Goal: Task Accomplishment & Management: Use online tool/utility

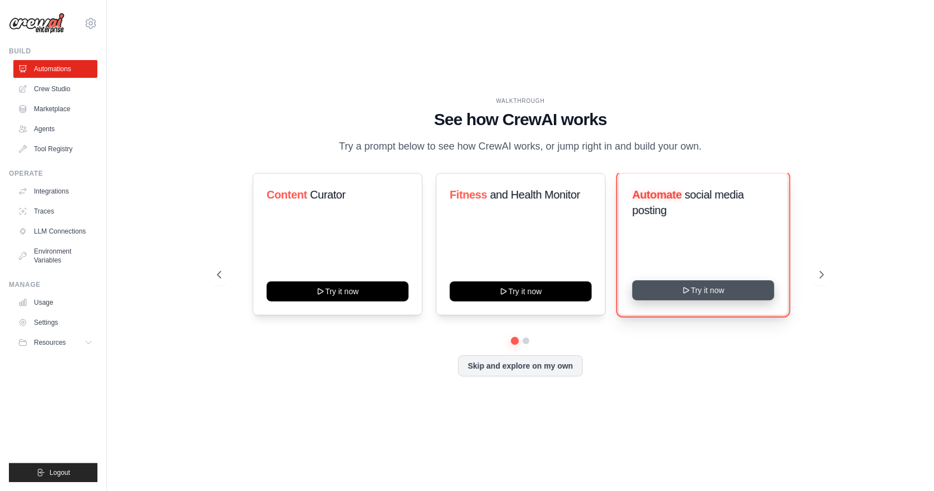
click at [672, 301] on button "Try it now" at bounding box center [703, 291] width 142 height 20
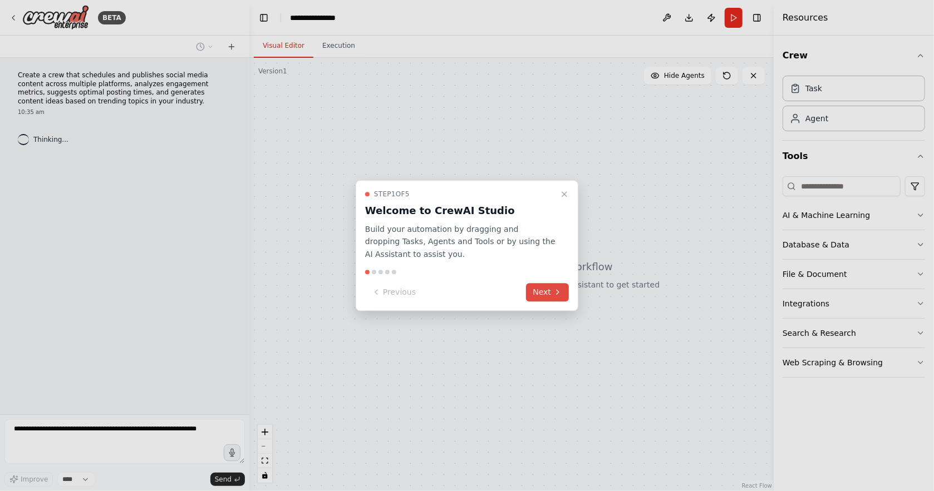
click at [535, 291] on button "Next" at bounding box center [547, 292] width 43 height 18
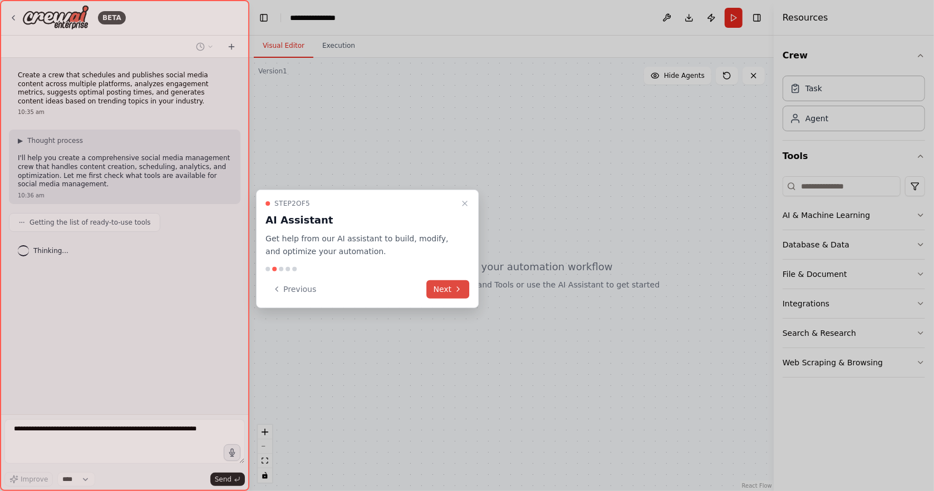
click at [440, 289] on button "Next" at bounding box center [448, 289] width 43 height 18
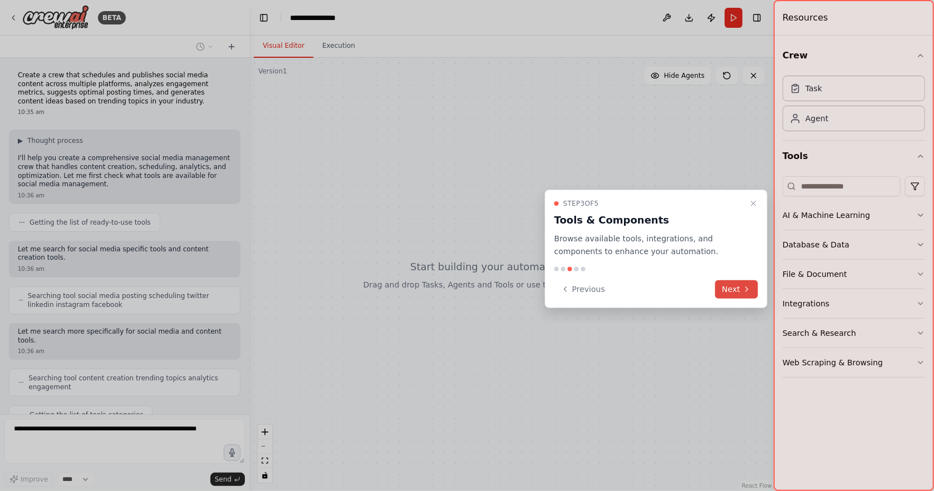
scroll to position [1, 0]
click at [744, 285] on icon at bounding box center [746, 289] width 9 height 9
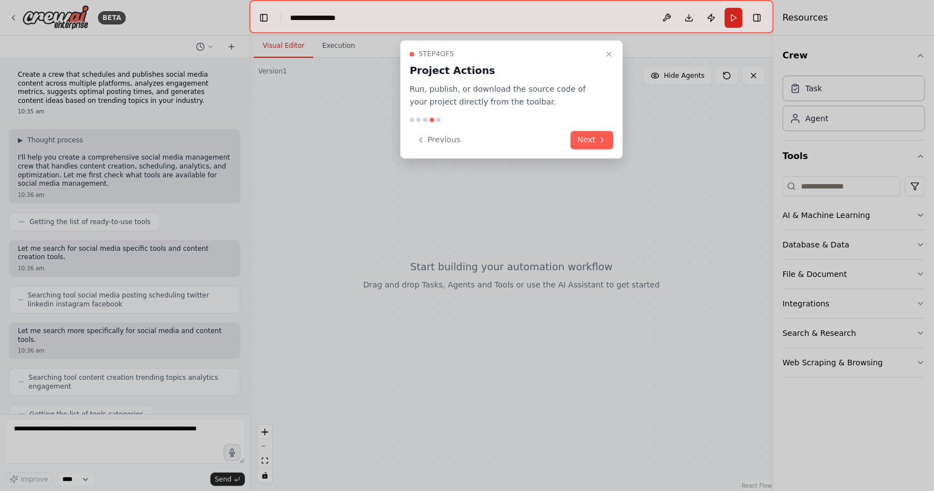
scroll to position [62, 0]
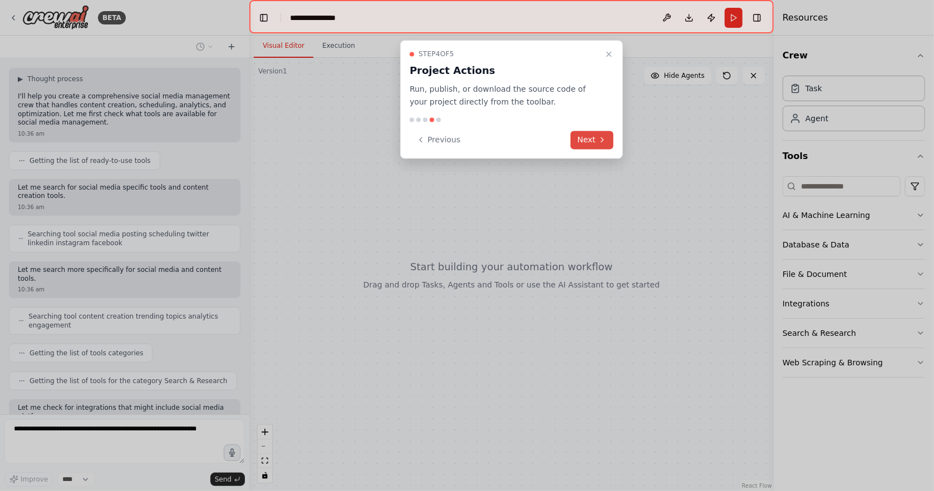
click at [601, 135] on icon at bounding box center [602, 139] width 9 height 9
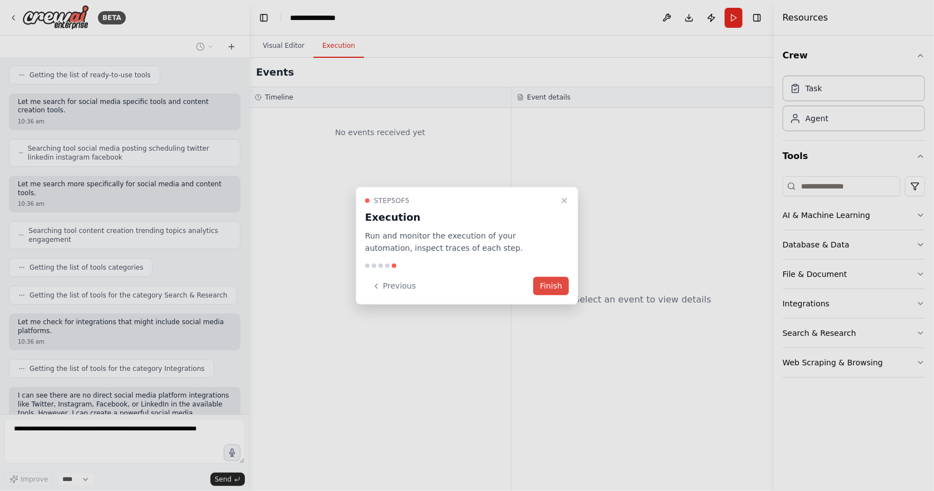
scroll to position [156, 0]
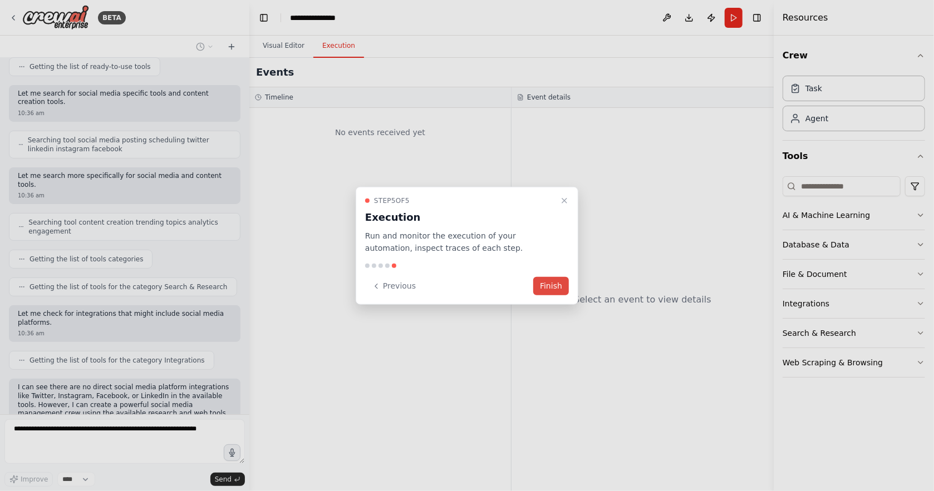
click at [555, 282] on button "Finish" at bounding box center [551, 286] width 36 height 18
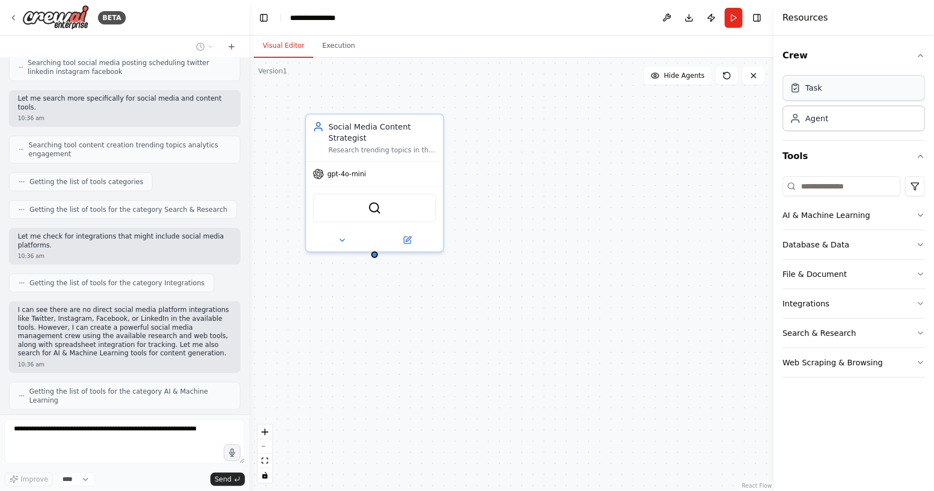
scroll to position [242, 0]
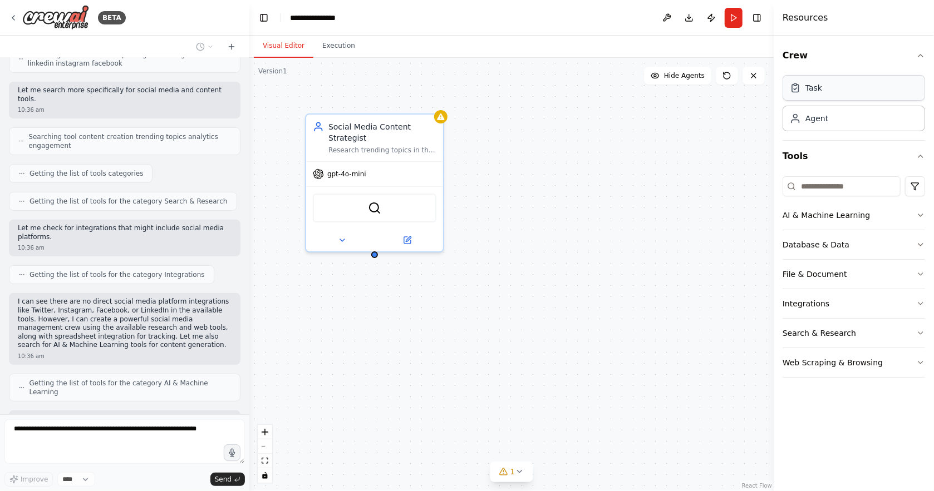
click at [812, 82] on div "Task" at bounding box center [806, 87] width 32 height 11
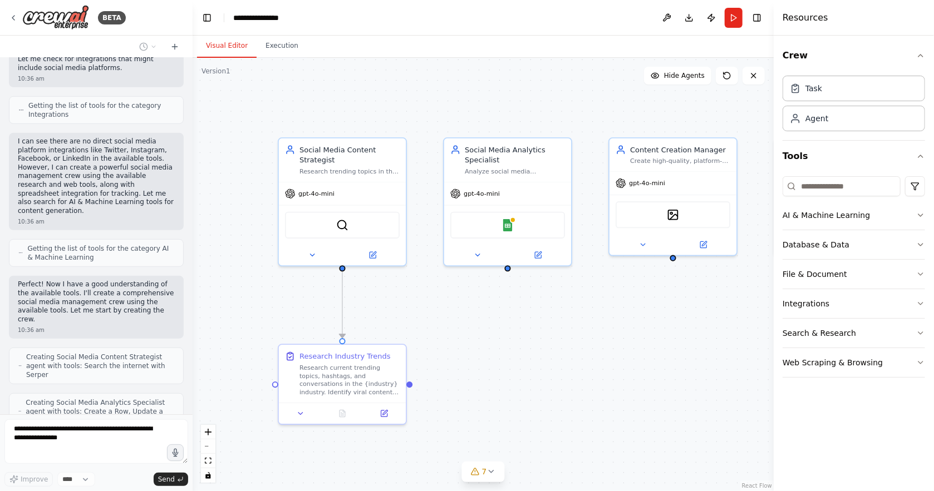
scroll to position [479, 0]
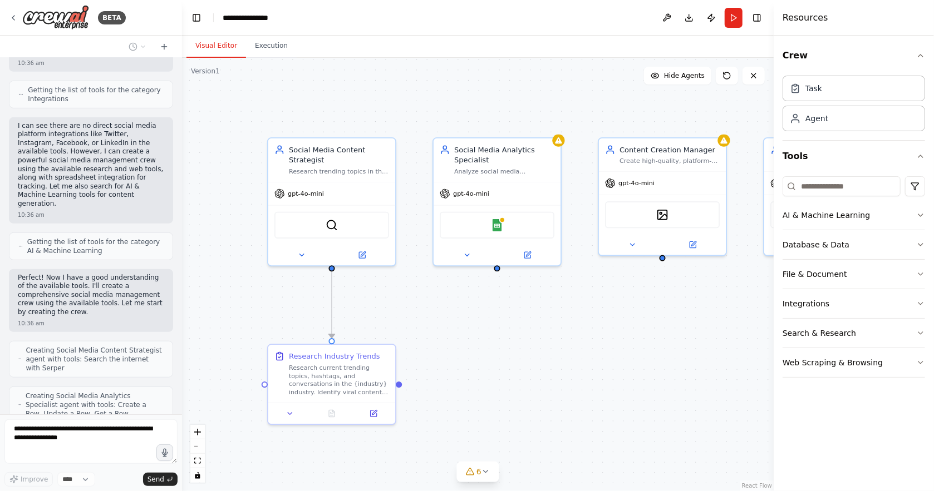
drag, startPoint x: 248, startPoint y: 237, endPoint x: 181, endPoint y: 247, distance: 67.5
click at [181, 247] on div at bounding box center [180, 245] width 4 height 491
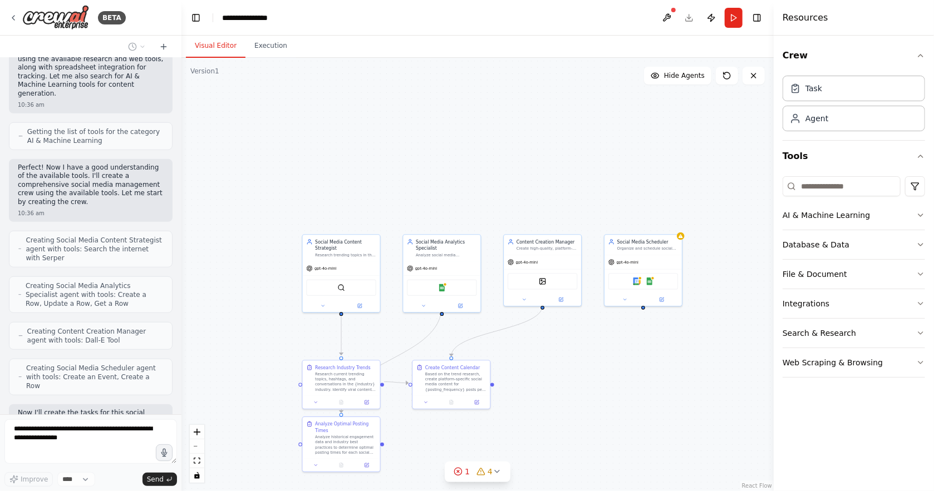
scroll to position [615, 0]
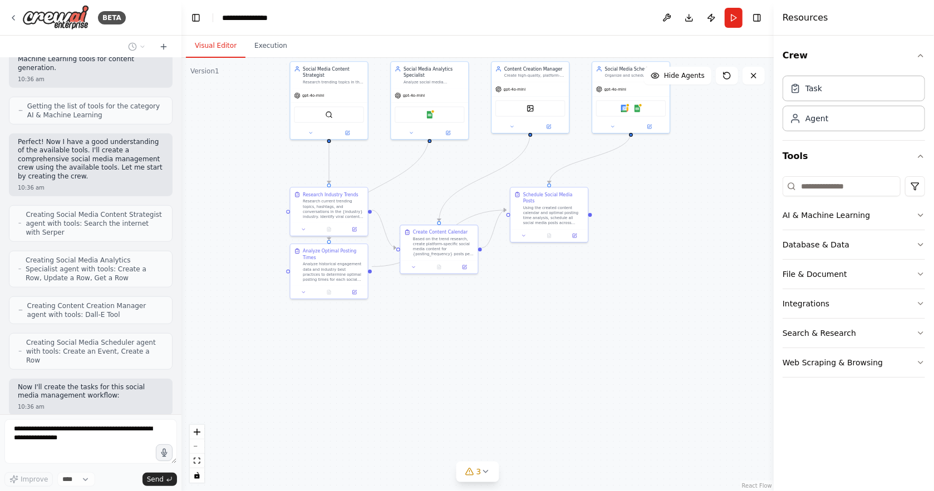
drag, startPoint x: 576, startPoint y: 404, endPoint x: 565, endPoint y: 225, distance: 178.5
click at [565, 225] on div ".deletable-edge-delete-btn { width: 20px; height: 20px; border: 0px solid #ffff…" at bounding box center [477, 275] width 592 height 434
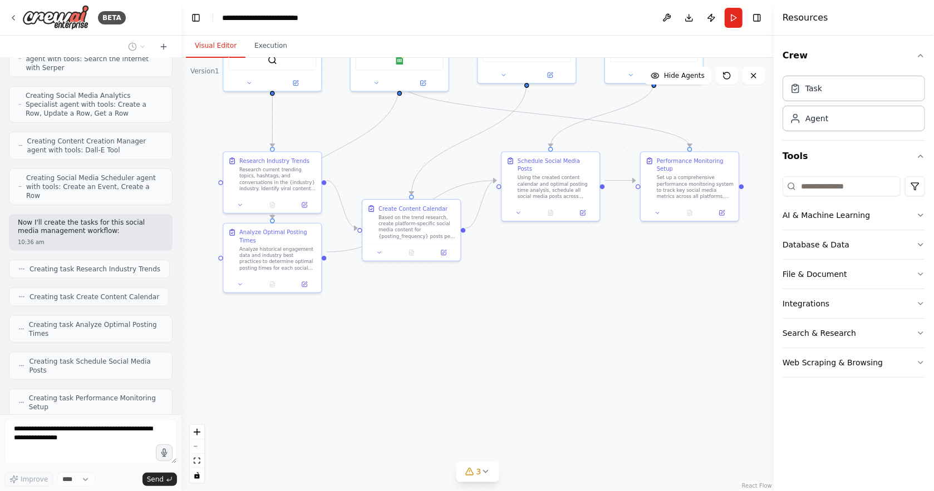
scroll to position [788, 0]
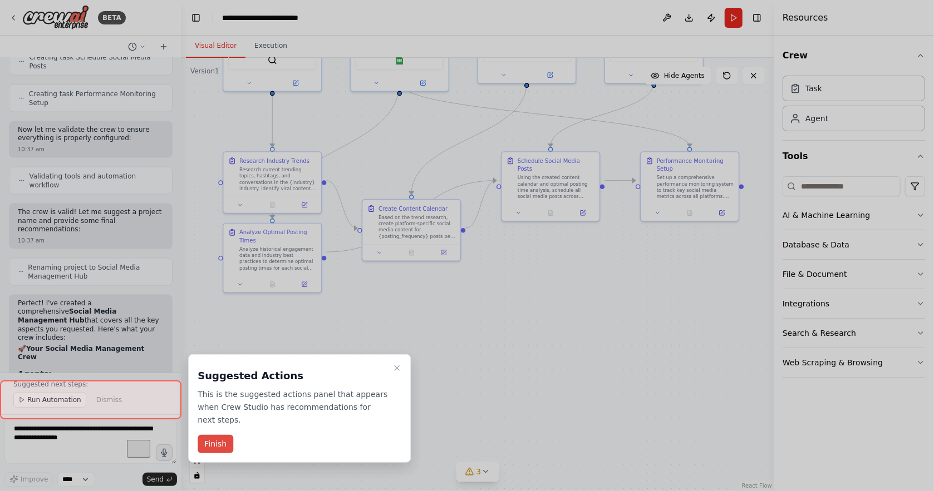
click at [201, 435] on button "Finish" at bounding box center [216, 444] width 36 height 18
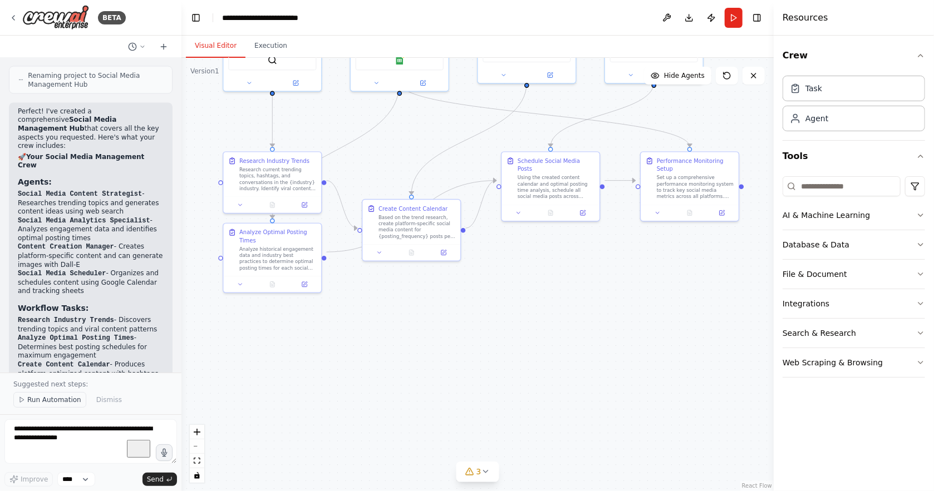
click at [50, 405] on span "Run Automation" at bounding box center [54, 400] width 54 height 9
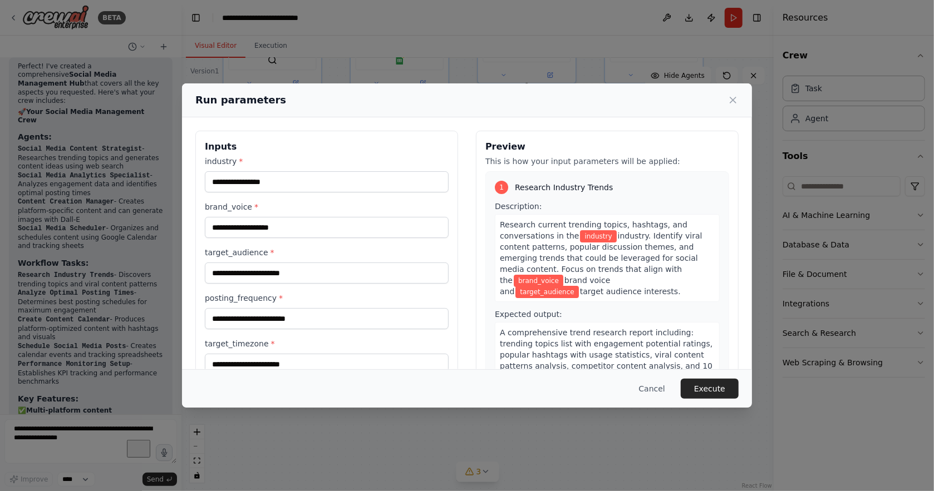
scroll to position [1329, 0]
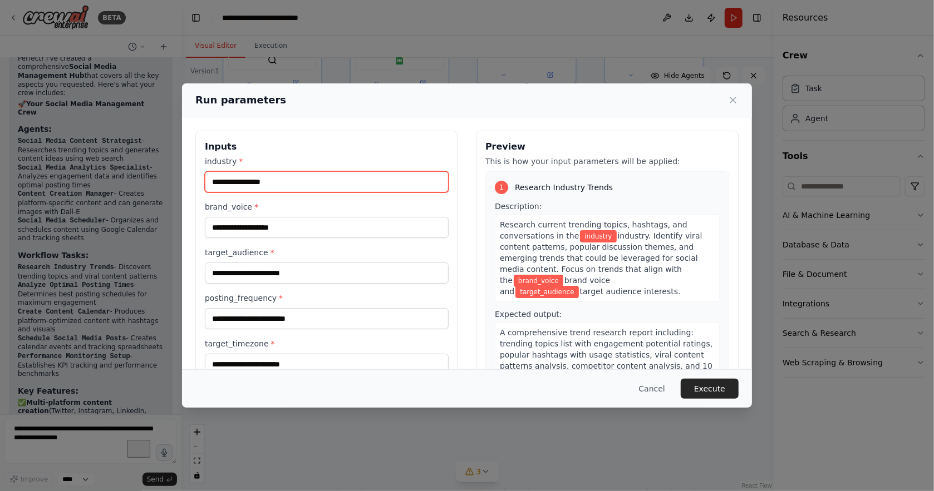
click at [269, 176] on input "industry *" at bounding box center [327, 181] width 244 height 21
click at [296, 175] on input "industry *" at bounding box center [327, 181] width 244 height 21
type input "*****"
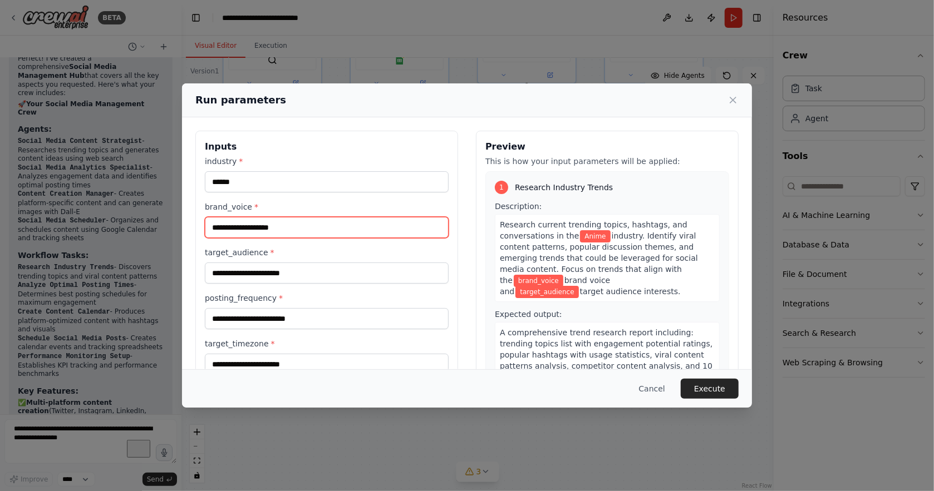
click at [287, 220] on input "brand_voice *" at bounding box center [327, 227] width 244 height 21
type input "*"
type input "**********"
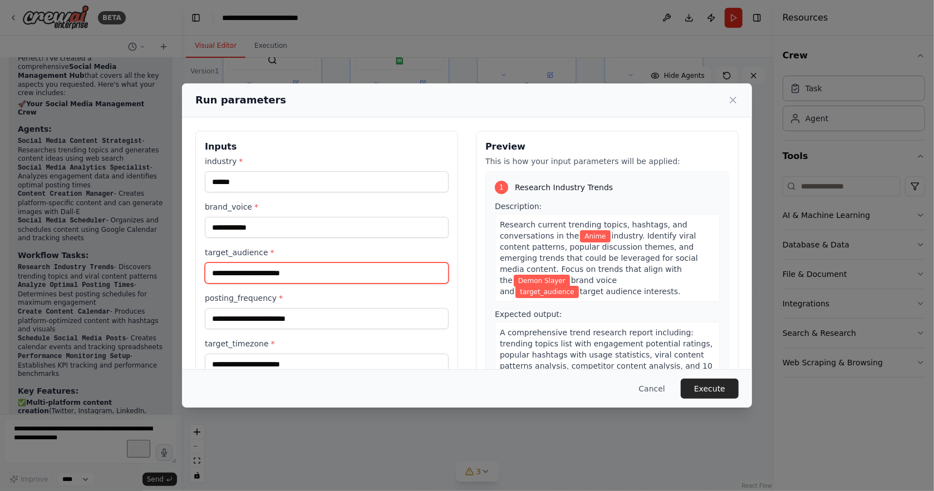
click at [304, 263] on input "target_audience *" at bounding box center [327, 273] width 244 height 21
type input "**********"
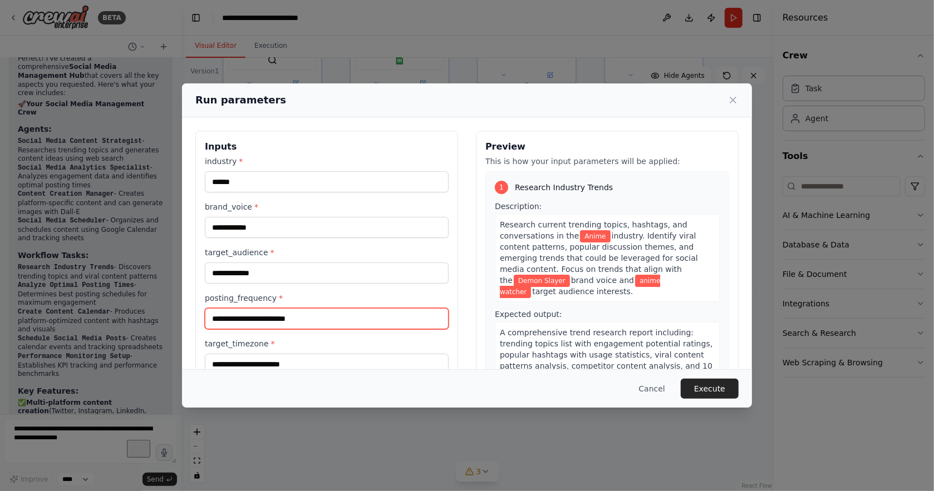
click at [296, 310] on input "posting_frequency *" at bounding box center [327, 318] width 244 height 21
type input "*"
type input "**********"
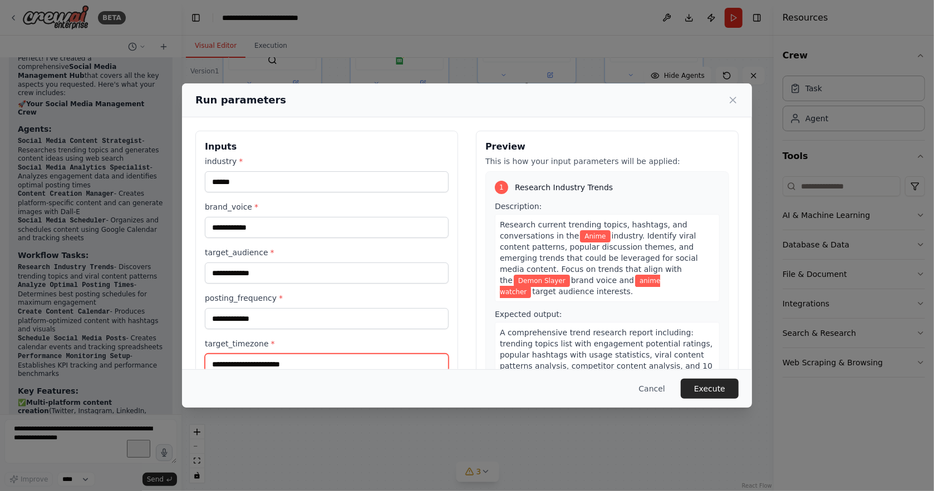
click at [343, 354] on input "target_timezone *" at bounding box center [327, 364] width 244 height 21
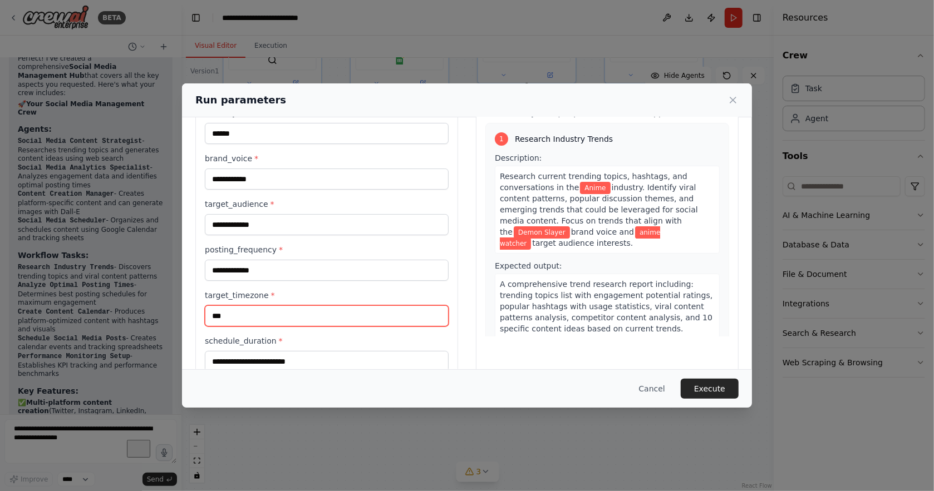
type input "***"
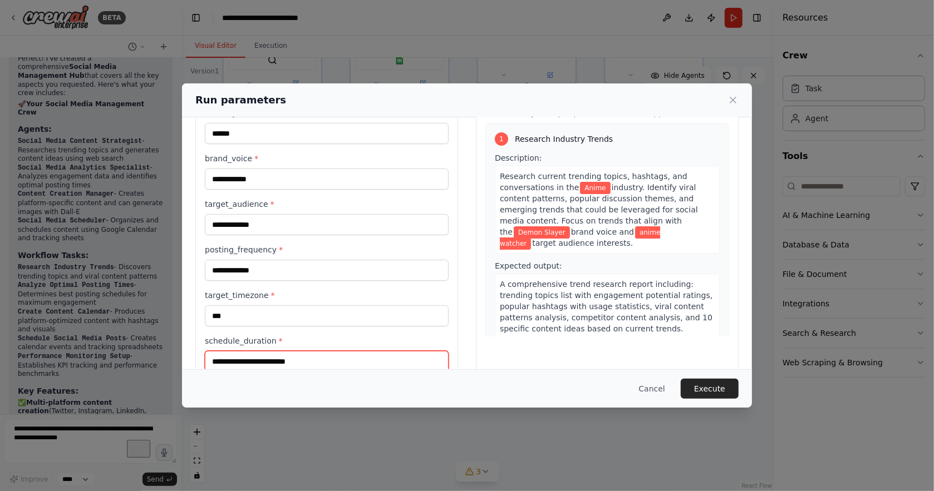
click at [339, 351] on input "schedule_duration *" at bounding box center [327, 361] width 244 height 21
click at [328, 351] on input "schedule_duration *" at bounding box center [327, 361] width 244 height 21
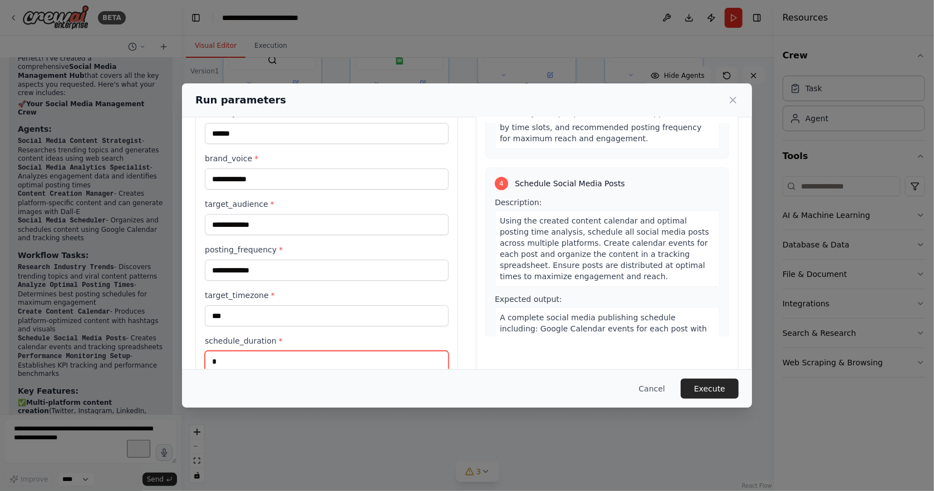
scroll to position [849, 0]
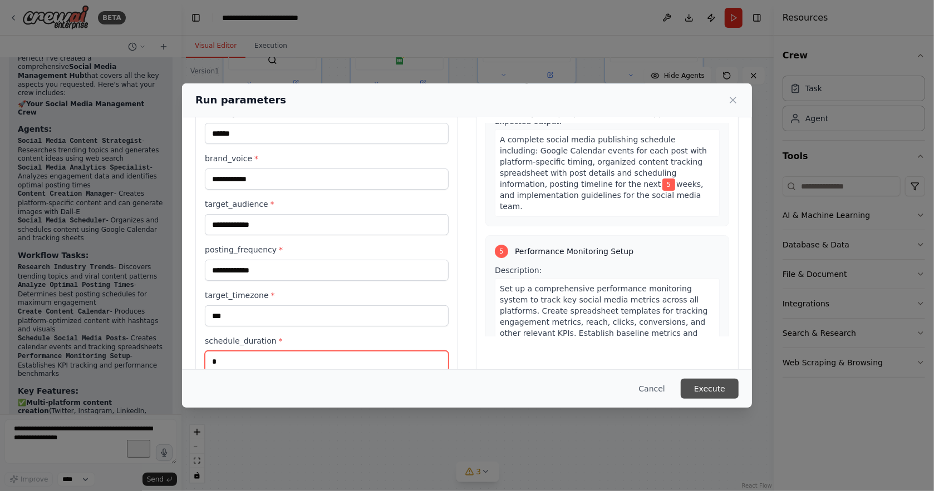
type input "*"
click at [694, 387] on button "Execute" at bounding box center [710, 389] width 58 height 20
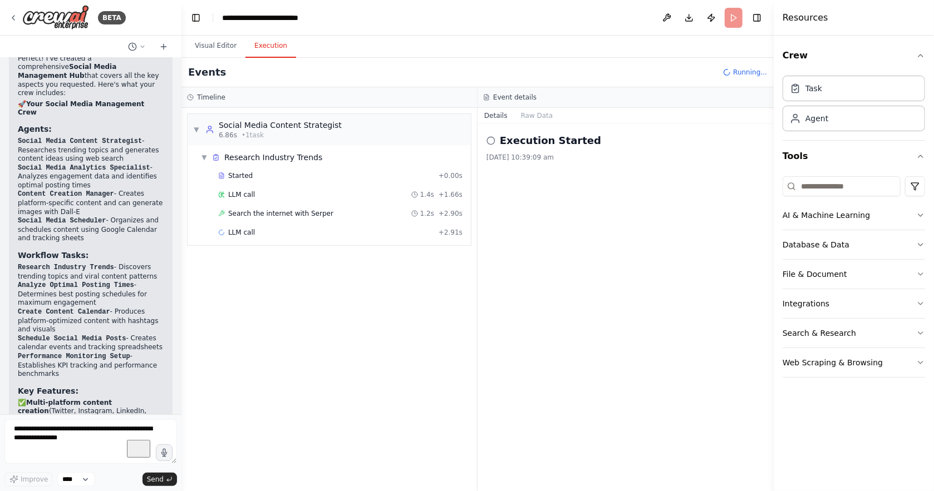
click at [249, 47] on button "Execution" at bounding box center [270, 46] width 51 height 23
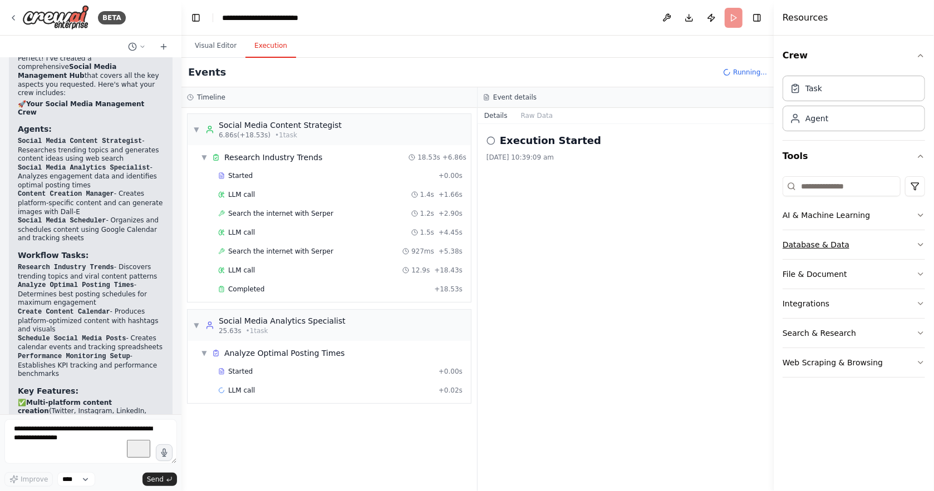
click at [917, 233] on button "Database & Data" at bounding box center [854, 244] width 142 height 29
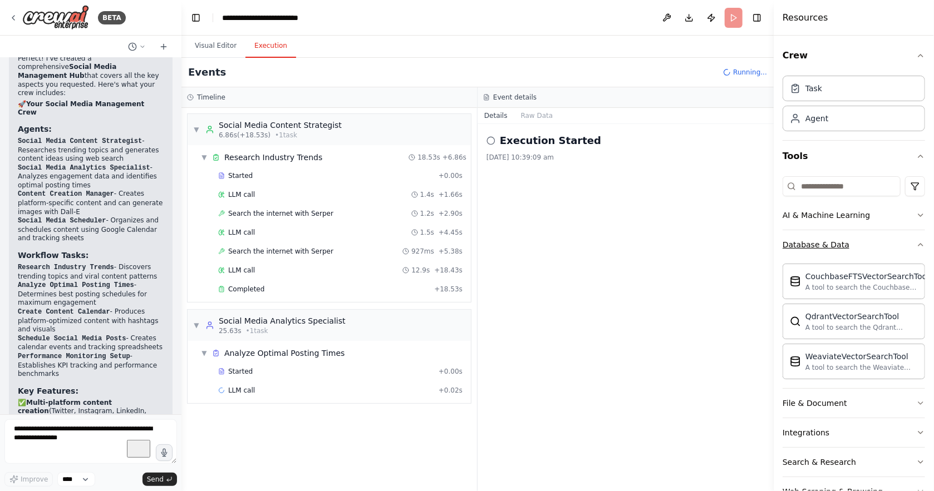
click at [917, 233] on button "Database & Data" at bounding box center [854, 244] width 142 height 29
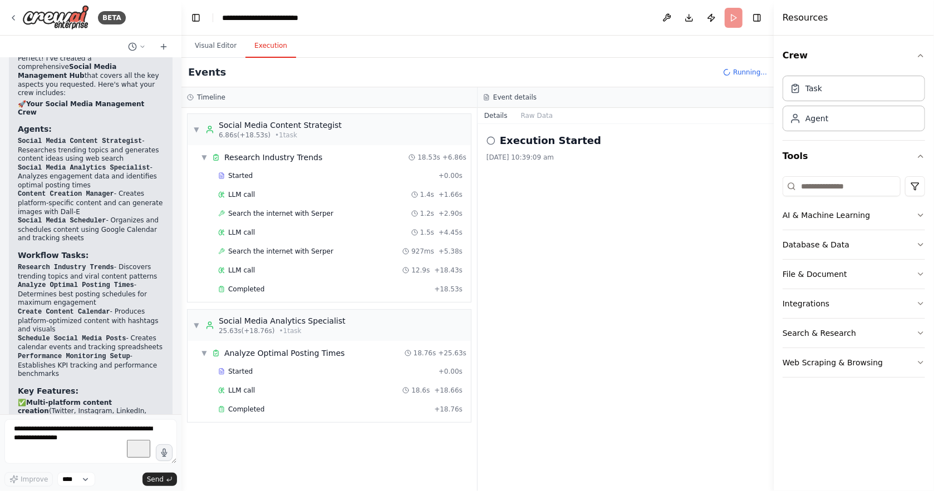
scroll to position [10, 0]
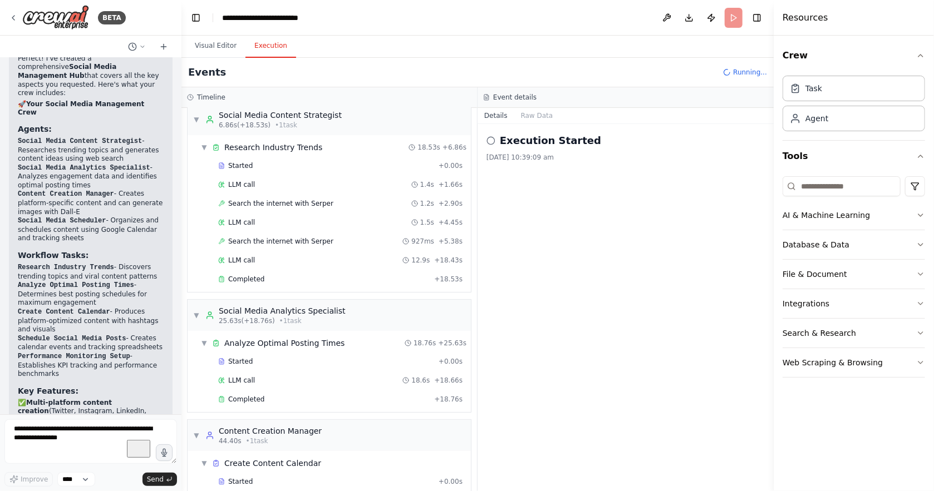
click at [926, 204] on div "Crew Task Agent Tools AI & Machine Learning Database & Data File & Document Int…" at bounding box center [854, 264] width 160 height 456
click at [921, 211] on icon "button" at bounding box center [920, 215] width 9 height 9
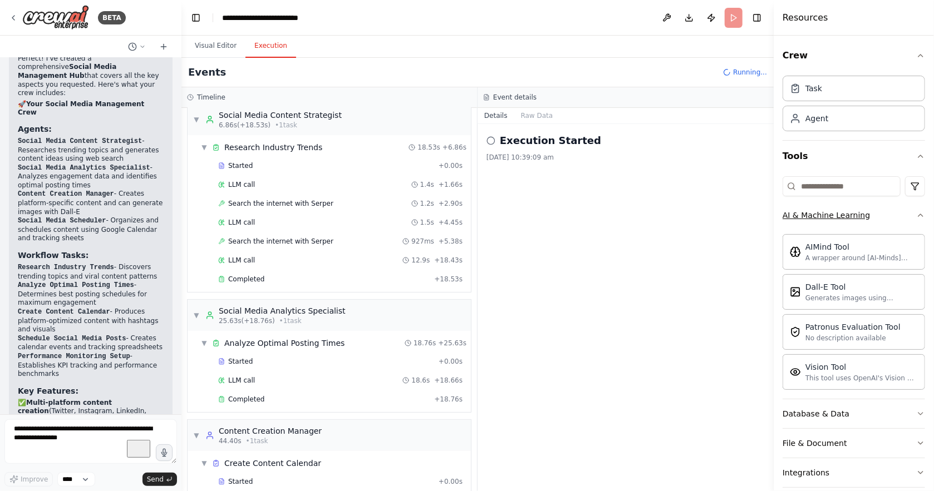
scroll to position [28, 0]
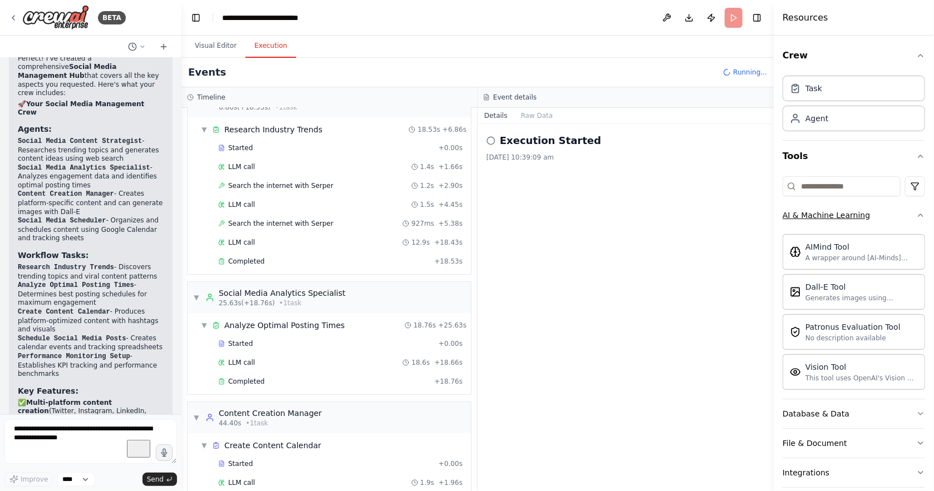
click at [921, 211] on icon "button" at bounding box center [920, 215] width 9 height 9
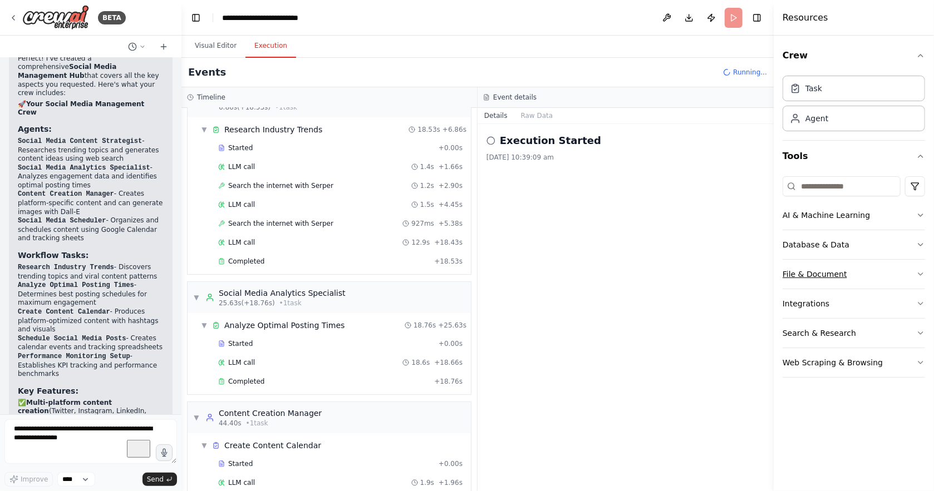
click at [916, 260] on button "File & Document" at bounding box center [854, 274] width 142 height 29
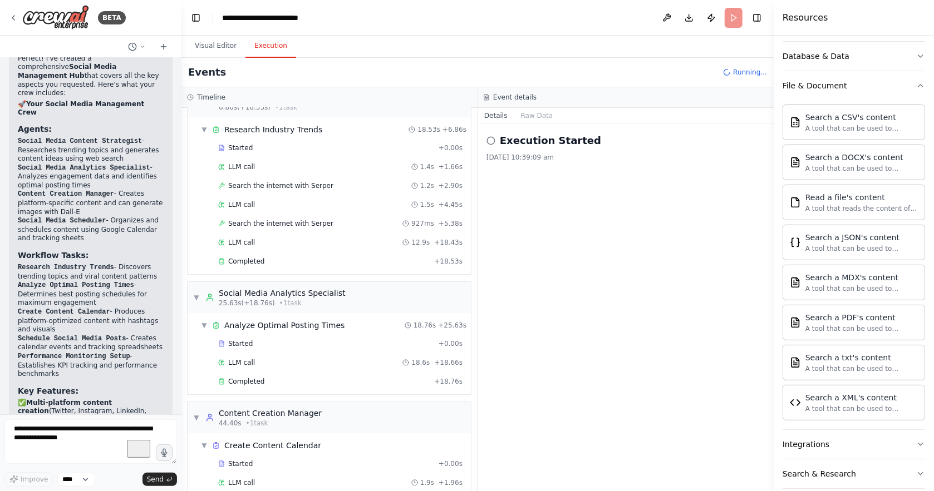
scroll to position [0, 0]
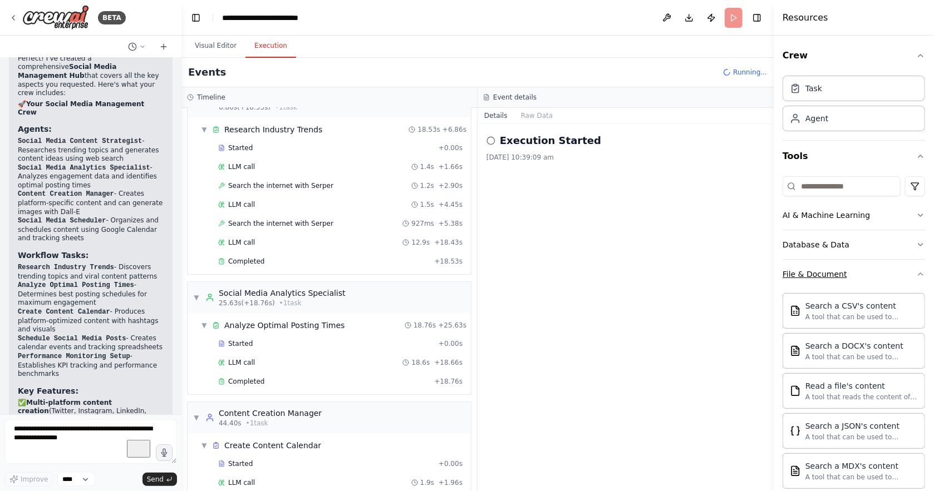
click at [919, 263] on button "File & Document" at bounding box center [854, 274] width 142 height 29
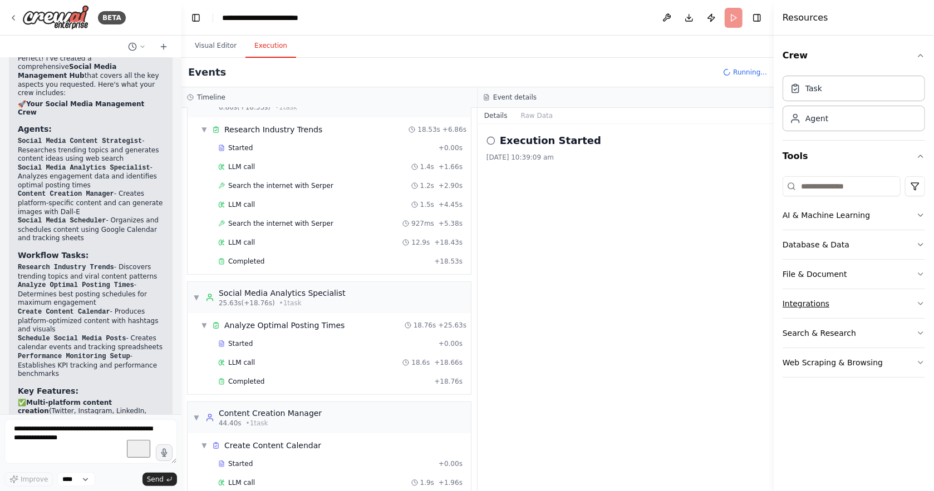
scroll to position [46, 0]
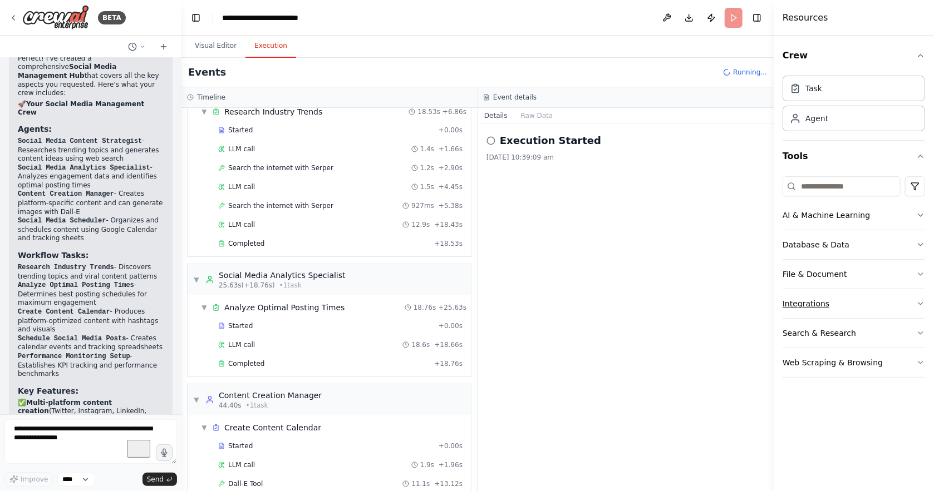
click at [910, 289] on button "Integrations" at bounding box center [854, 303] width 142 height 29
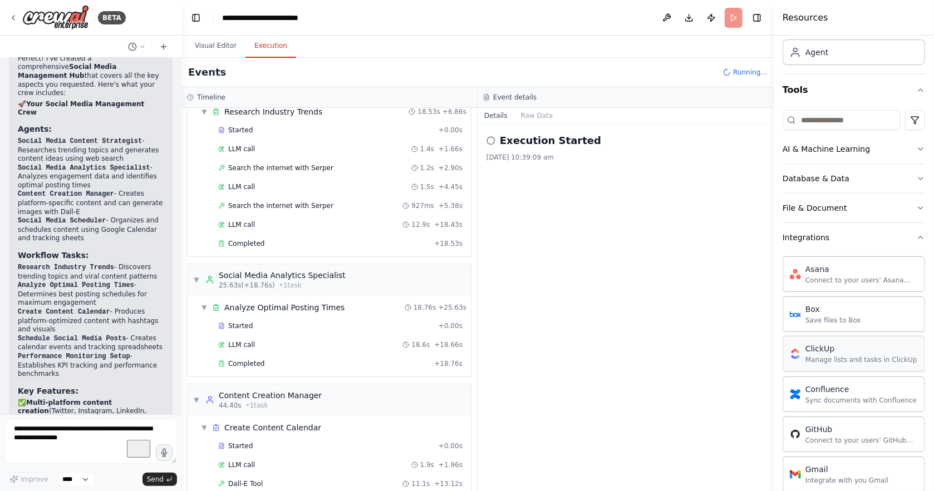
scroll to position [0, 0]
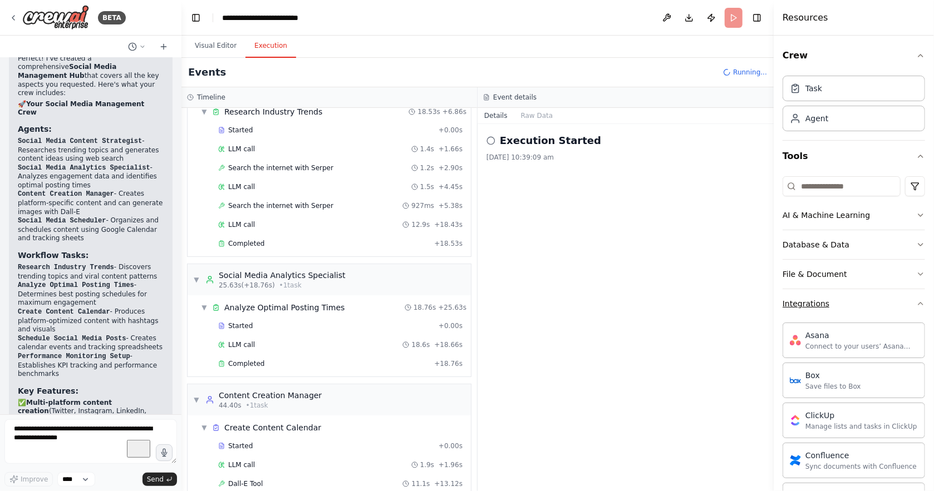
click at [919, 299] on icon "button" at bounding box center [920, 303] width 9 height 9
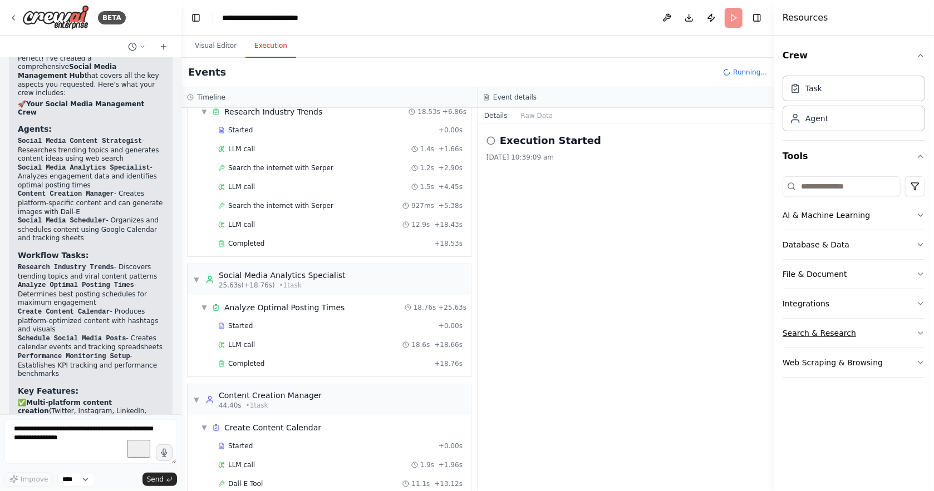
click at [909, 319] on button "Search & Research" at bounding box center [854, 333] width 142 height 29
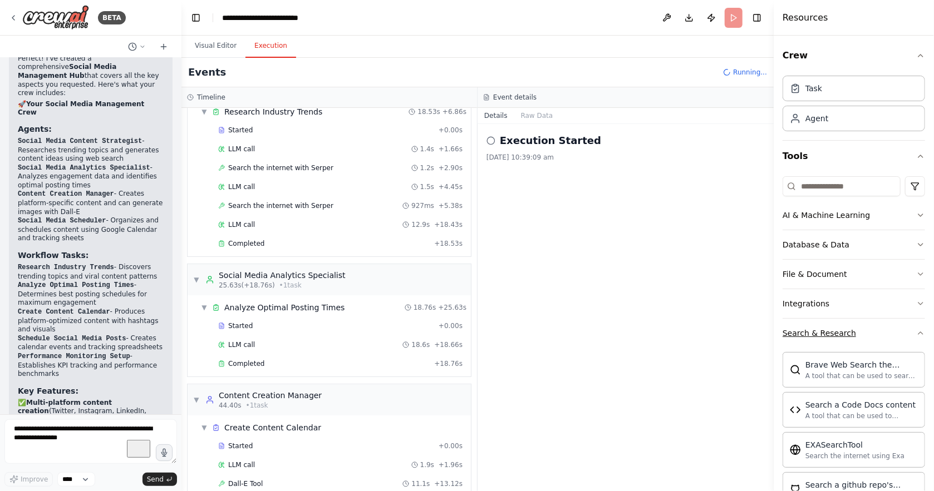
click at [889, 322] on button "Search & Research" at bounding box center [854, 333] width 142 height 29
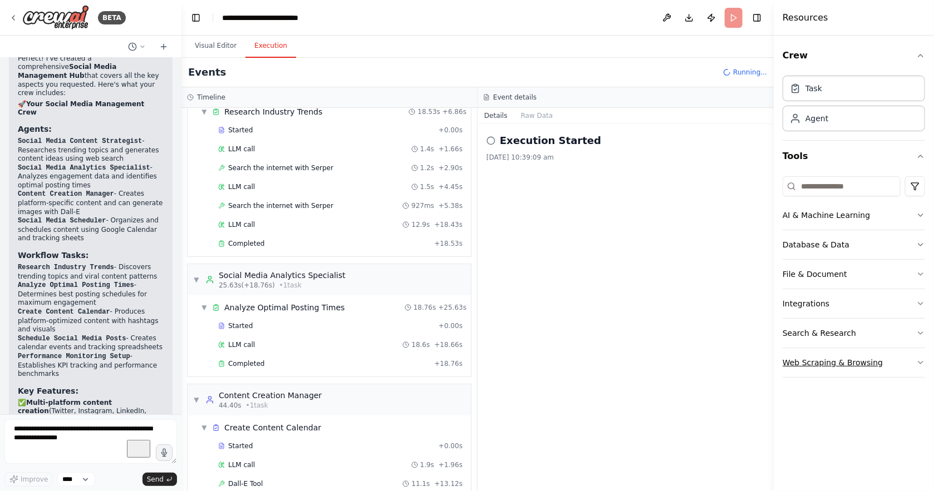
click at [863, 357] on div "Web Scraping & Browsing" at bounding box center [833, 362] width 100 height 11
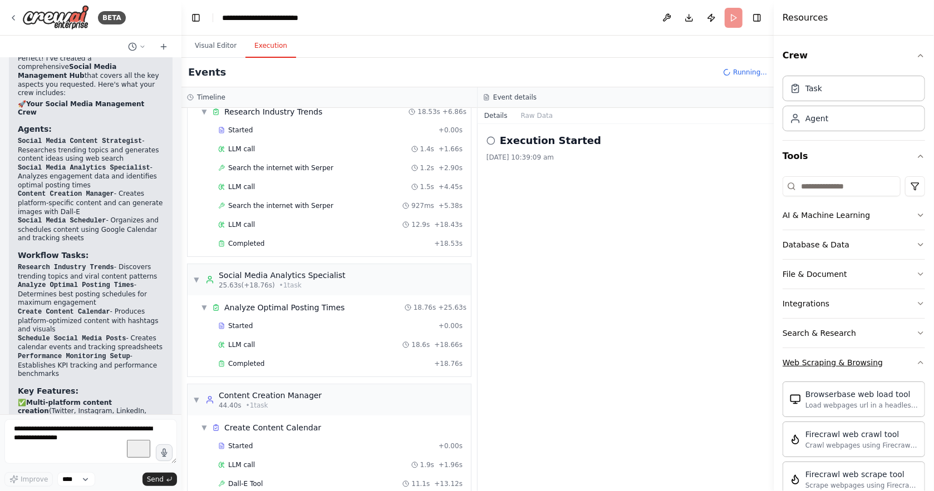
click at [863, 357] on div "Web Scraping & Browsing" at bounding box center [833, 362] width 100 height 11
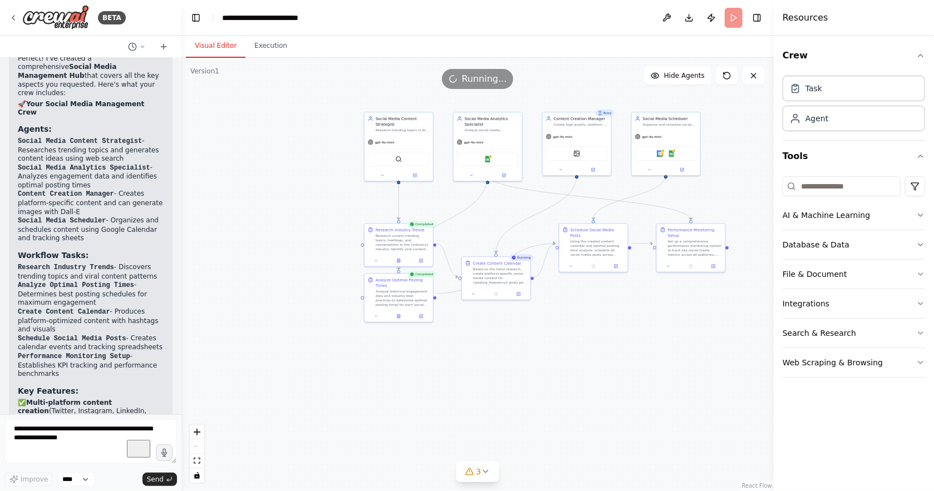
click at [212, 47] on button "Visual Editor" at bounding box center [216, 46] width 60 height 23
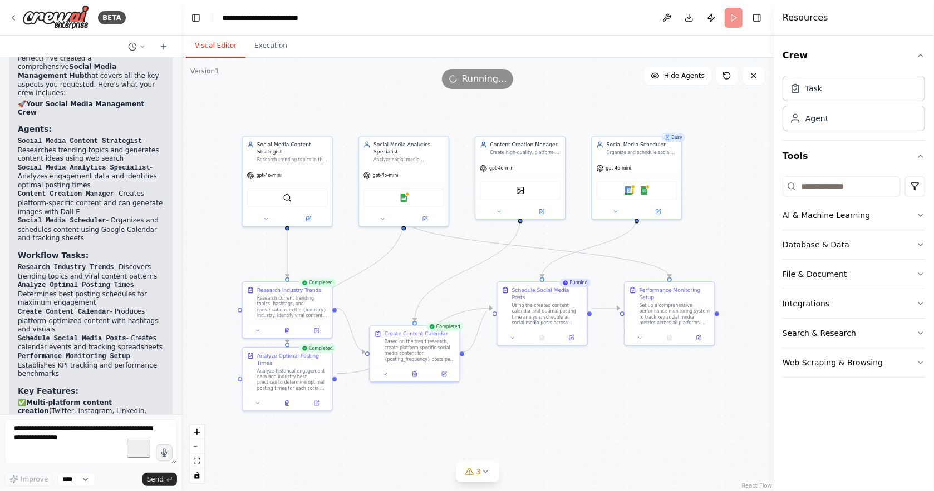
drag, startPoint x: 618, startPoint y: 314, endPoint x: 576, endPoint y: 425, distance: 118.6
click at [576, 425] on div ".deletable-edge-delete-btn { width: 20px; height: 20px; border: 0px solid #ffff…" at bounding box center [477, 275] width 592 height 434
click at [293, 151] on div "Social Media Content Strategist Research trending topics in the {industry} indu…" at bounding box center [288, 150] width 90 height 31
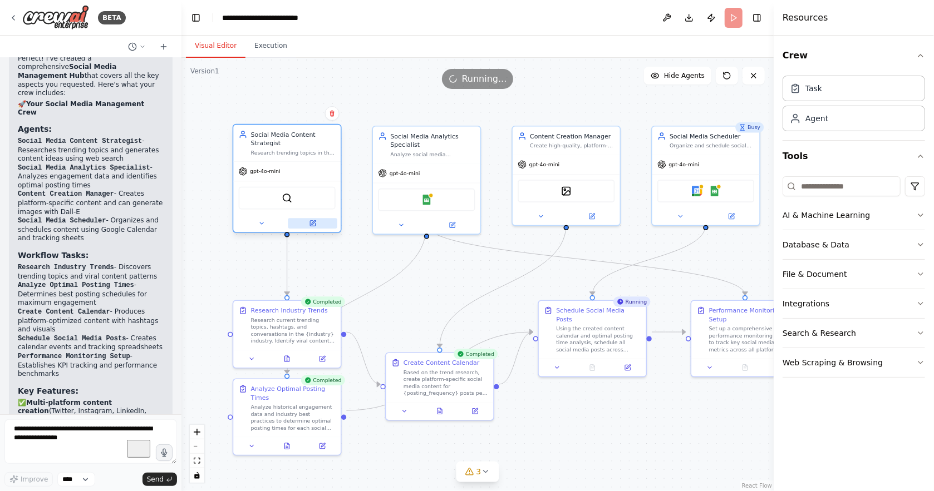
click at [314, 221] on icon at bounding box center [312, 223] width 5 height 5
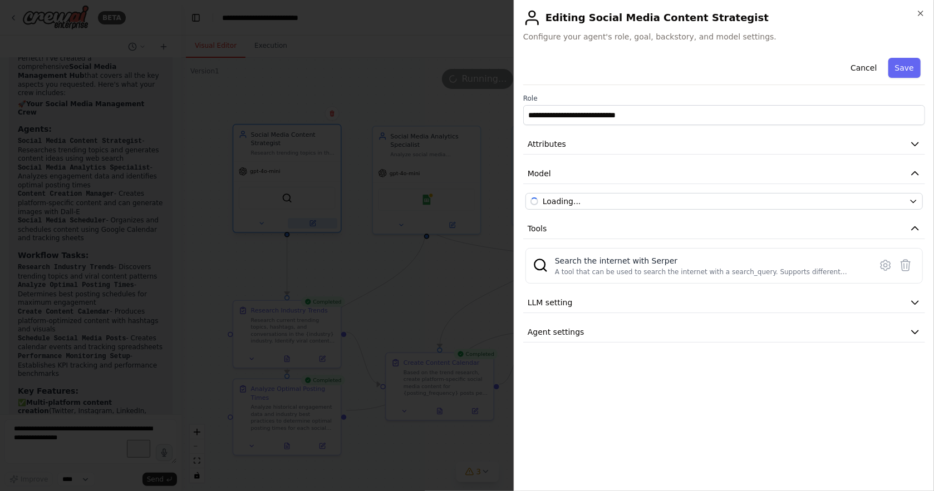
scroll to position [1329, 0]
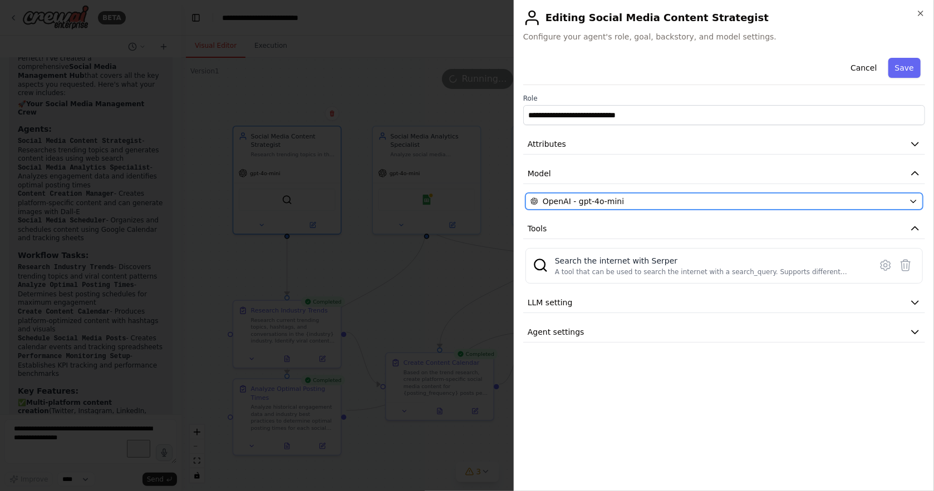
click at [913, 197] on icon "button" at bounding box center [913, 201] width 9 height 9
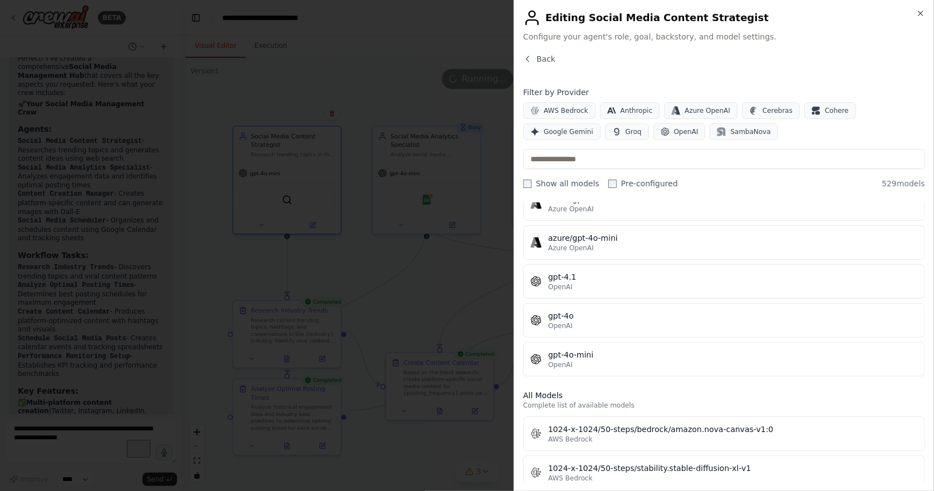
scroll to position [0, 0]
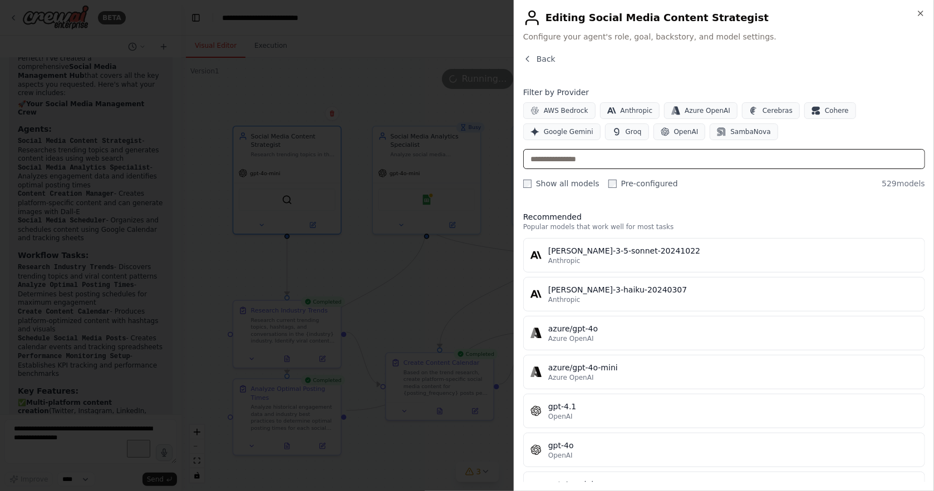
click at [614, 154] on input "text" at bounding box center [724, 159] width 402 height 20
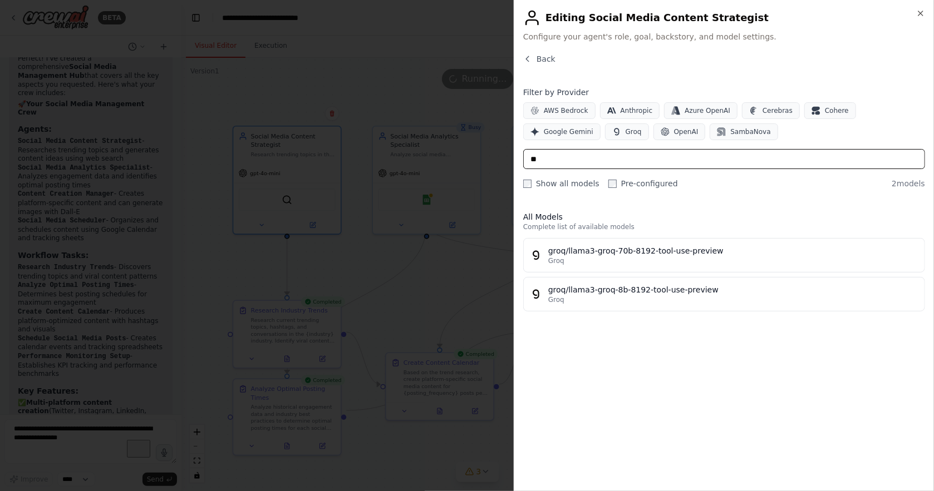
type input "*"
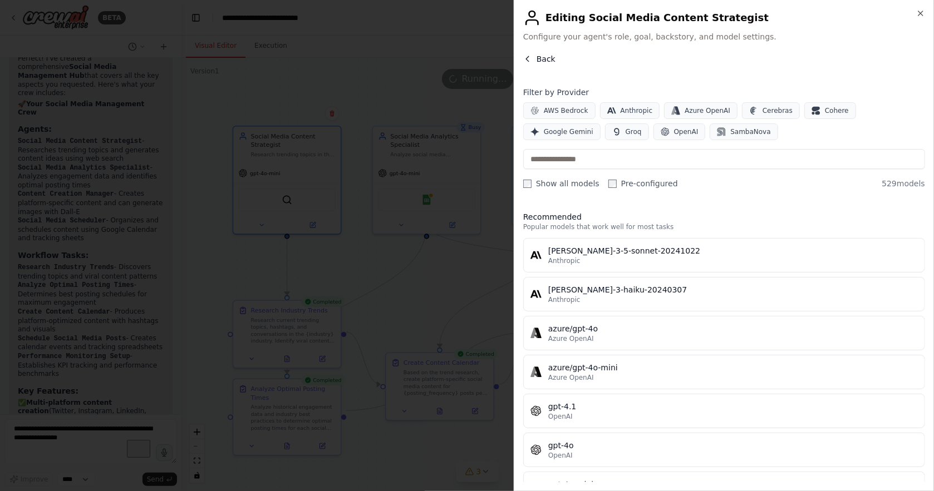
click at [526, 56] on icon "button" at bounding box center [527, 58] width 3 height 5
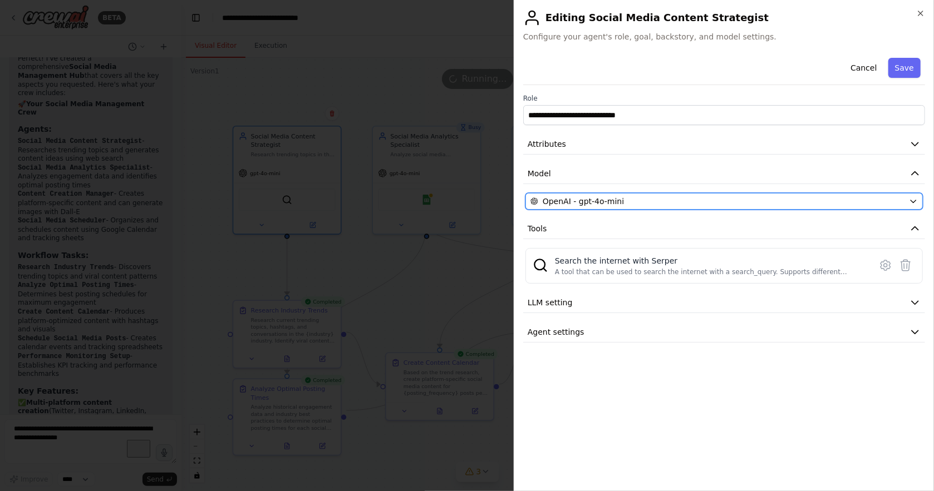
click at [704, 196] on div "OpenAI - gpt-4o-mini" at bounding box center [717, 201] width 374 height 11
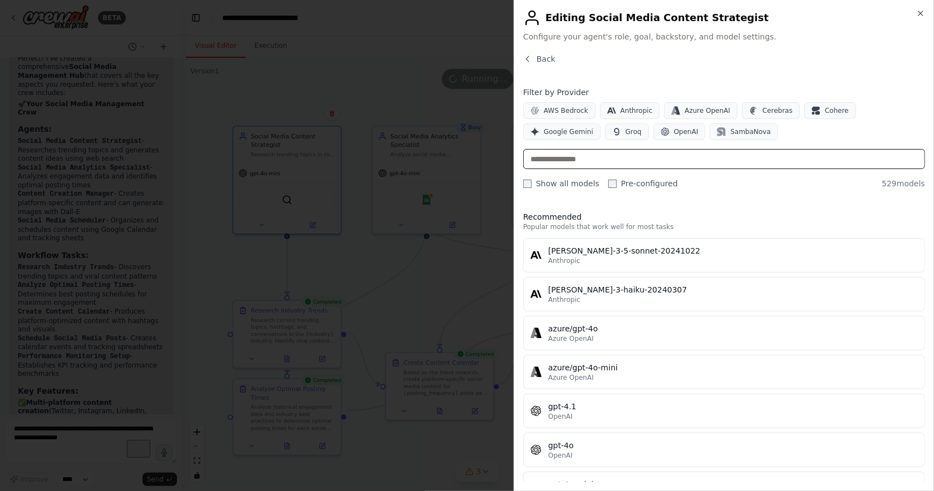
click at [621, 153] on input "text" at bounding box center [724, 159] width 402 height 20
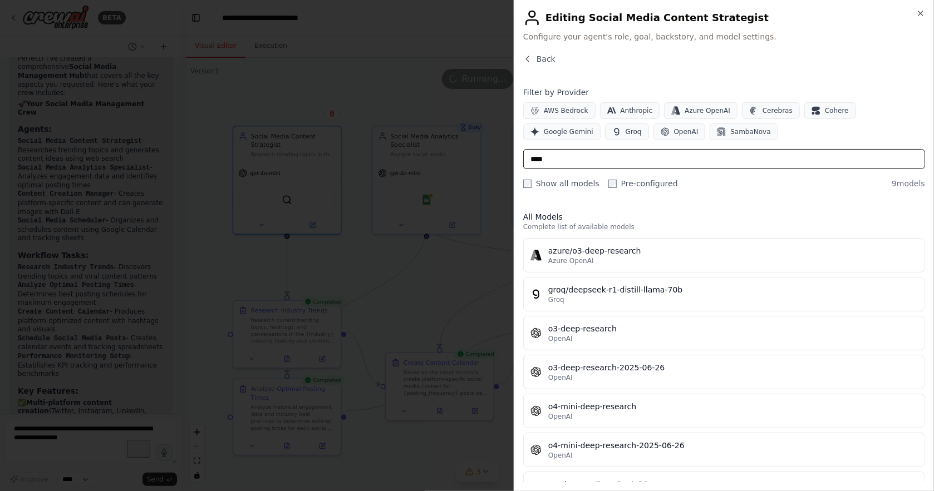
type input "****"
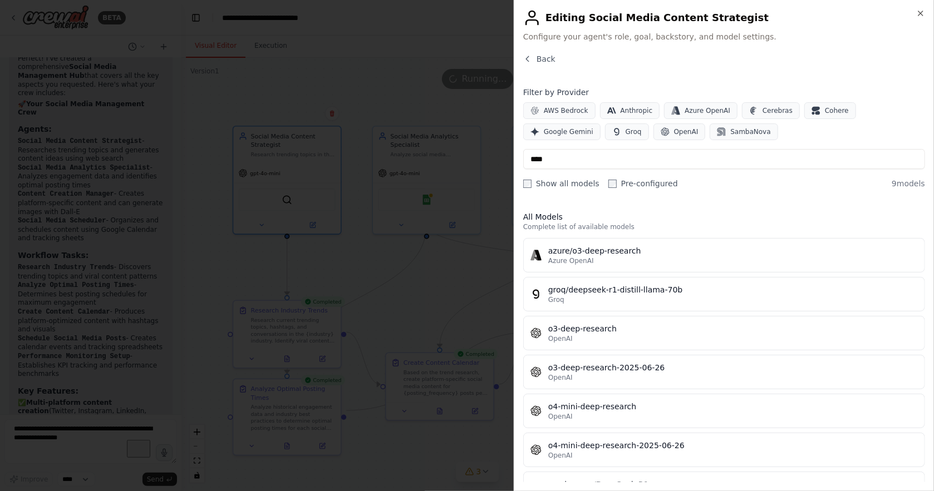
click at [422, 90] on div at bounding box center [467, 245] width 934 height 491
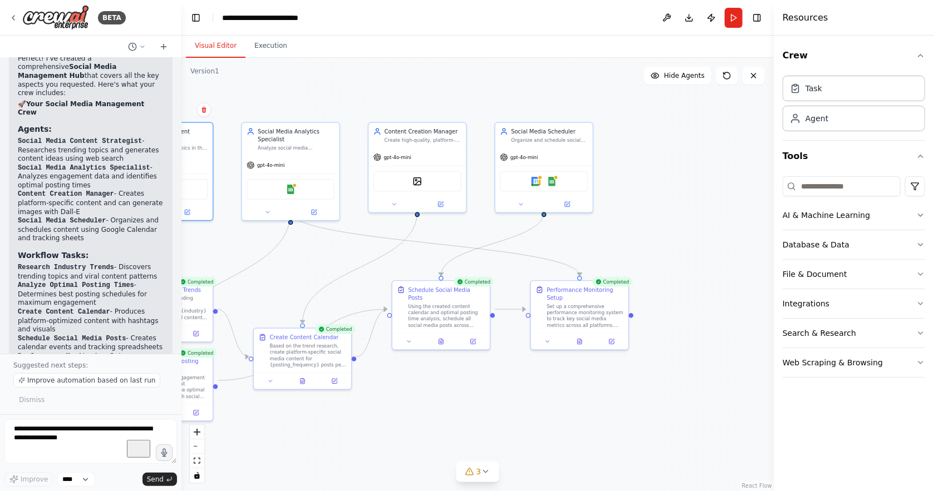
drag, startPoint x: 740, startPoint y: 263, endPoint x: 584, endPoint y: 230, distance: 159.3
click at [584, 230] on div ".deletable-edge-delete-btn { width: 20px; height: 20px; border: 0px solid #ffff…" at bounding box center [477, 275] width 592 height 434
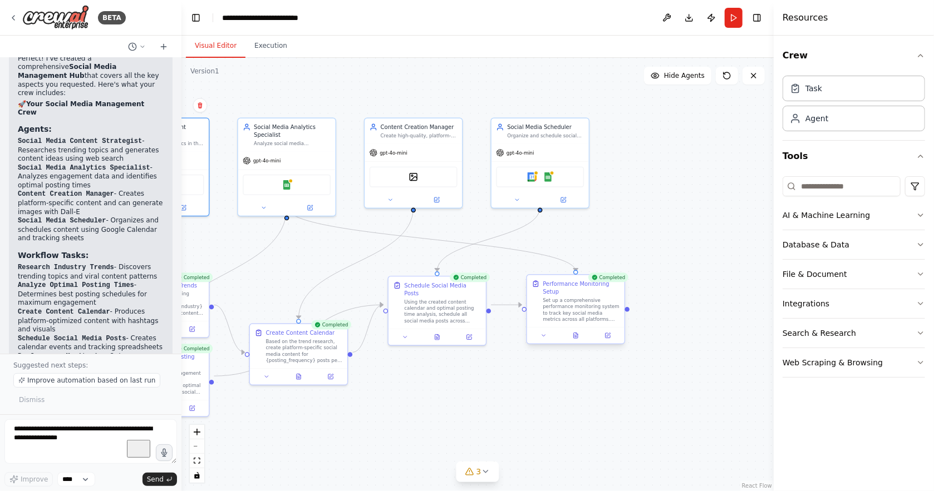
click at [592, 303] on div "Set up a comprehensive performance monitoring system to track key social media …" at bounding box center [581, 310] width 77 height 26
click at [577, 333] on icon at bounding box center [576, 335] width 4 height 5
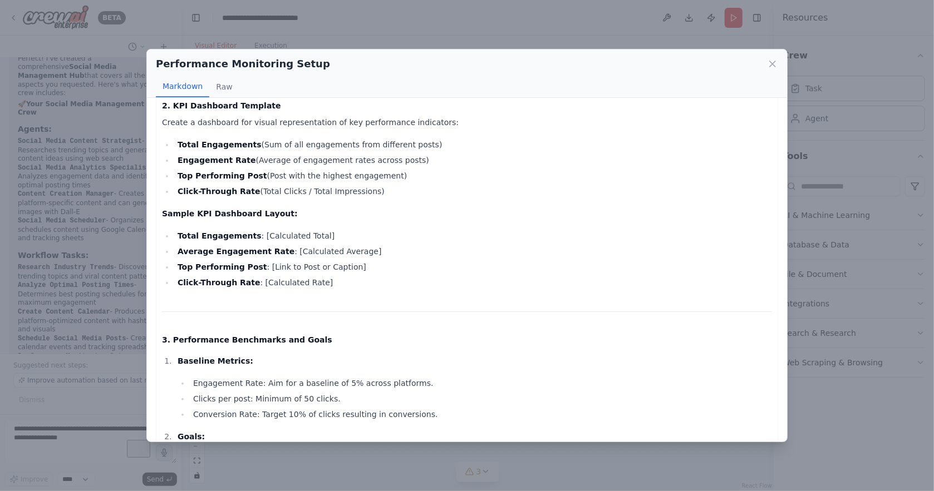
scroll to position [1031, 0]
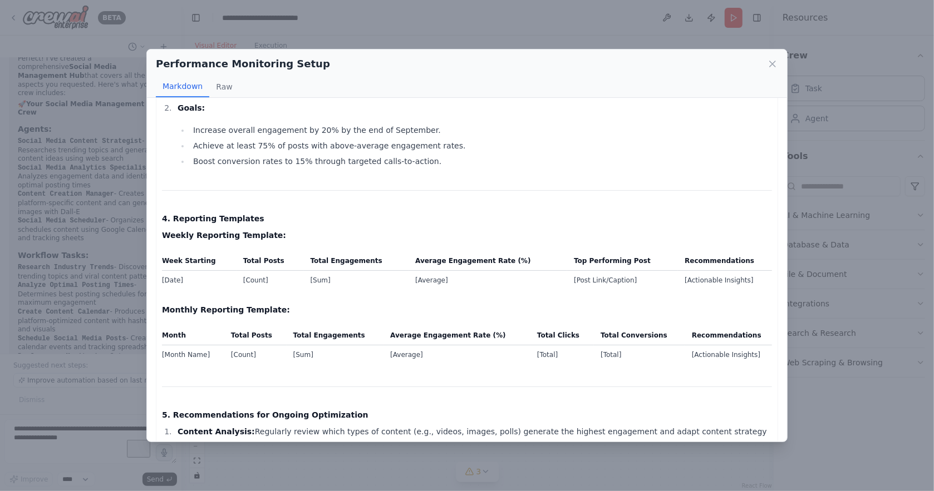
click at [792, 453] on div "Performance Monitoring Setup Markdown Raw Comprehensive Performance Monitoring …" at bounding box center [467, 245] width 934 height 491
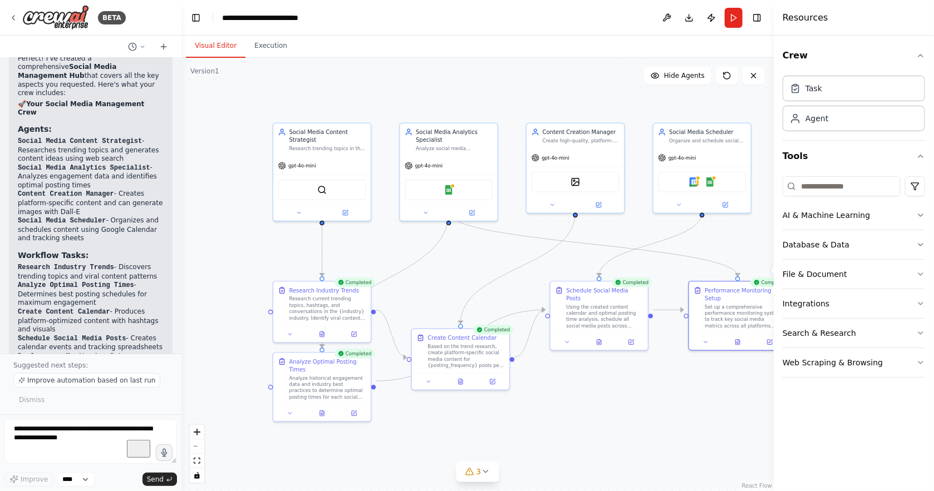
drag, startPoint x: 238, startPoint y: 232, endPoint x: 402, endPoint y: 238, distance: 164.3
click at [402, 238] on div ".deletable-edge-delete-btn { width: 20px; height: 20px; border: 0px solid #ffff…" at bounding box center [477, 275] width 592 height 434
click at [289, 325] on div at bounding box center [324, 333] width 97 height 16
click at [294, 333] on div at bounding box center [324, 333] width 97 height 16
click at [294, 330] on icon at bounding box center [292, 333] width 6 height 6
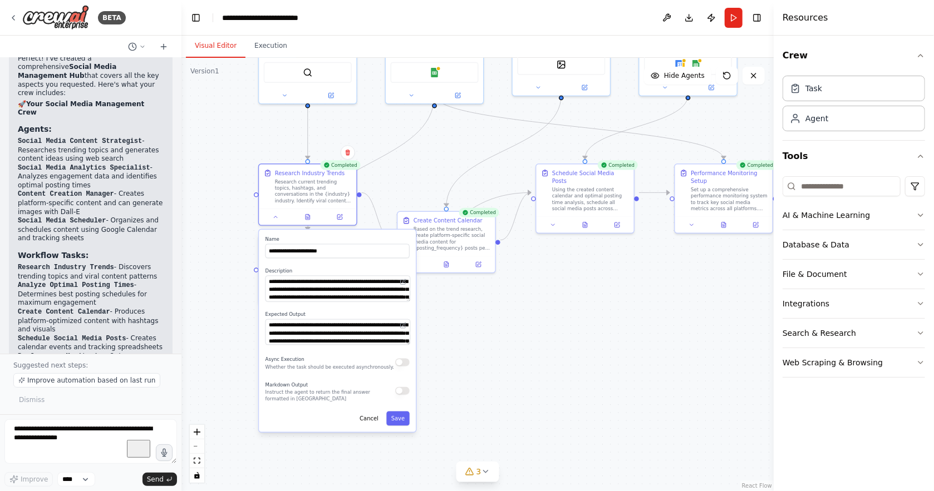
drag, startPoint x: 520, startPoint y: 449, endPoint x: 515, endPoint y: 333, distance: 115.3
click at [515, 333] on div ".deletable-edge-delete-btn { width: 20px; height: 20px; border: 0px solid #ffff…" at bounding box center [477, 275] width 592 height 434
click at [546, 353] on div ".deletable-edge-delete-btn { width: 20px; height: 20px; border: 0px solid #ffff…" at bounding box center [477, 275] width 592 height 434
click at [373, 411] on button "Cancel" at bounding box center [369, 418] width 28 height 14
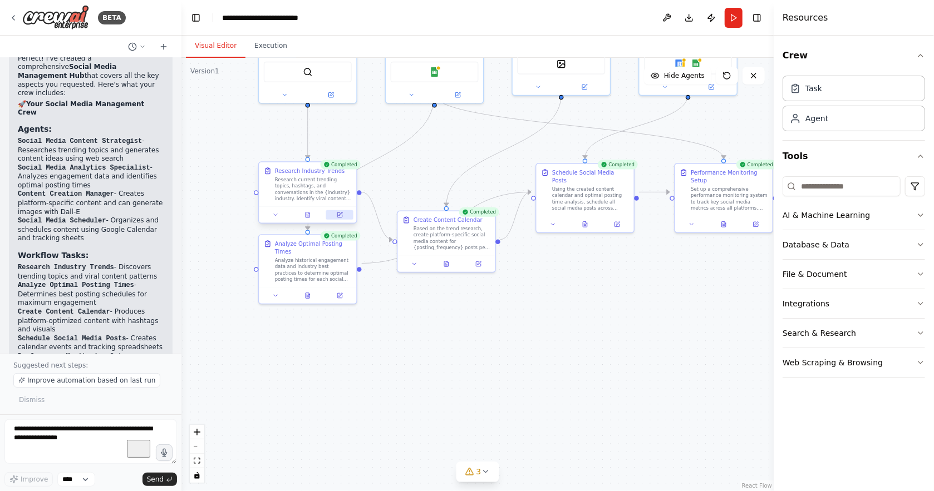
click at [343, 210] on button at bounding box center [339, 214] width 27 height 9
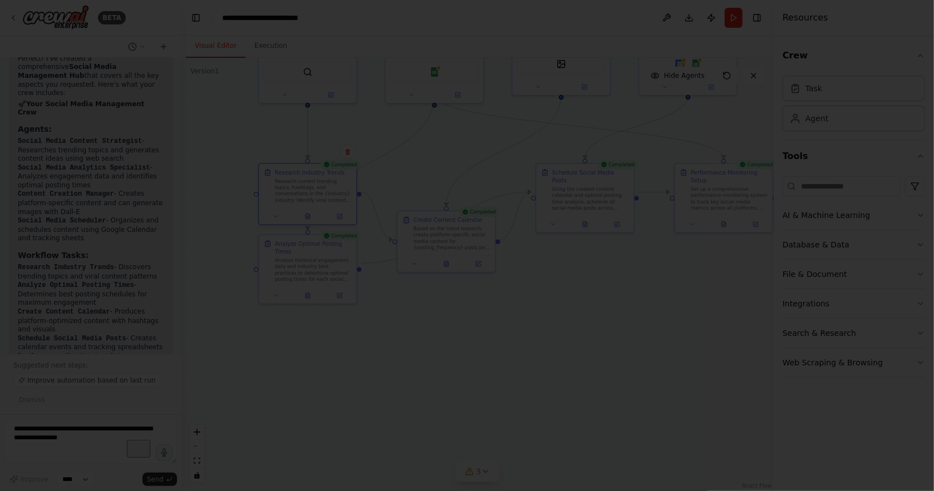
scroll to position [1329, 0]
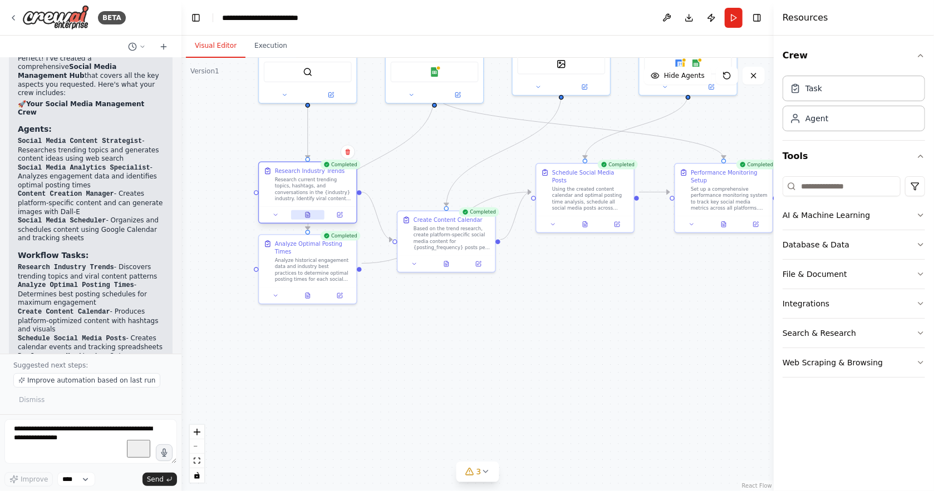
click at [312, 210] on button at bounding box center [307, 214] width 33 height 9
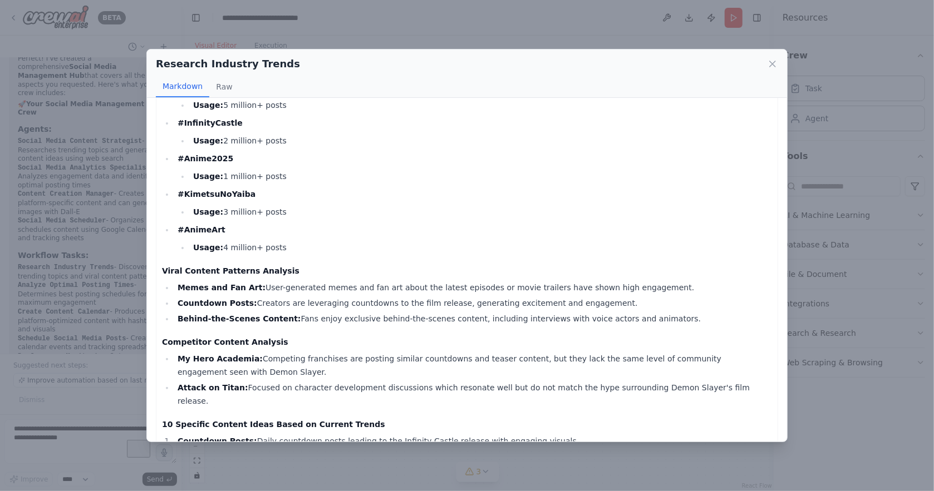
scroll to position [507, 0]
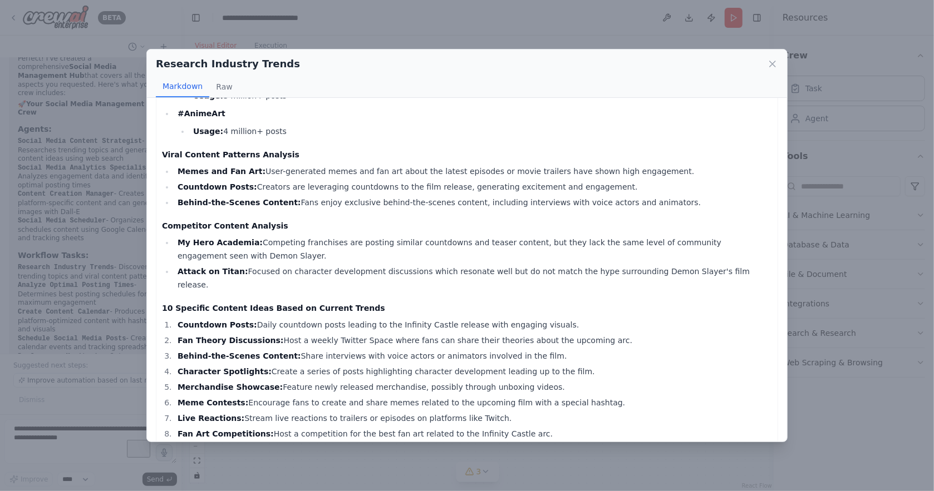
click at [516, 453] on div "Research Industry Trends Markdown Raw Comprehensive Trend Research Report for D…" at bounding box center [467, 245] width 934 height 491
